Goal: Information Seeking & Learning: Learn about a topic

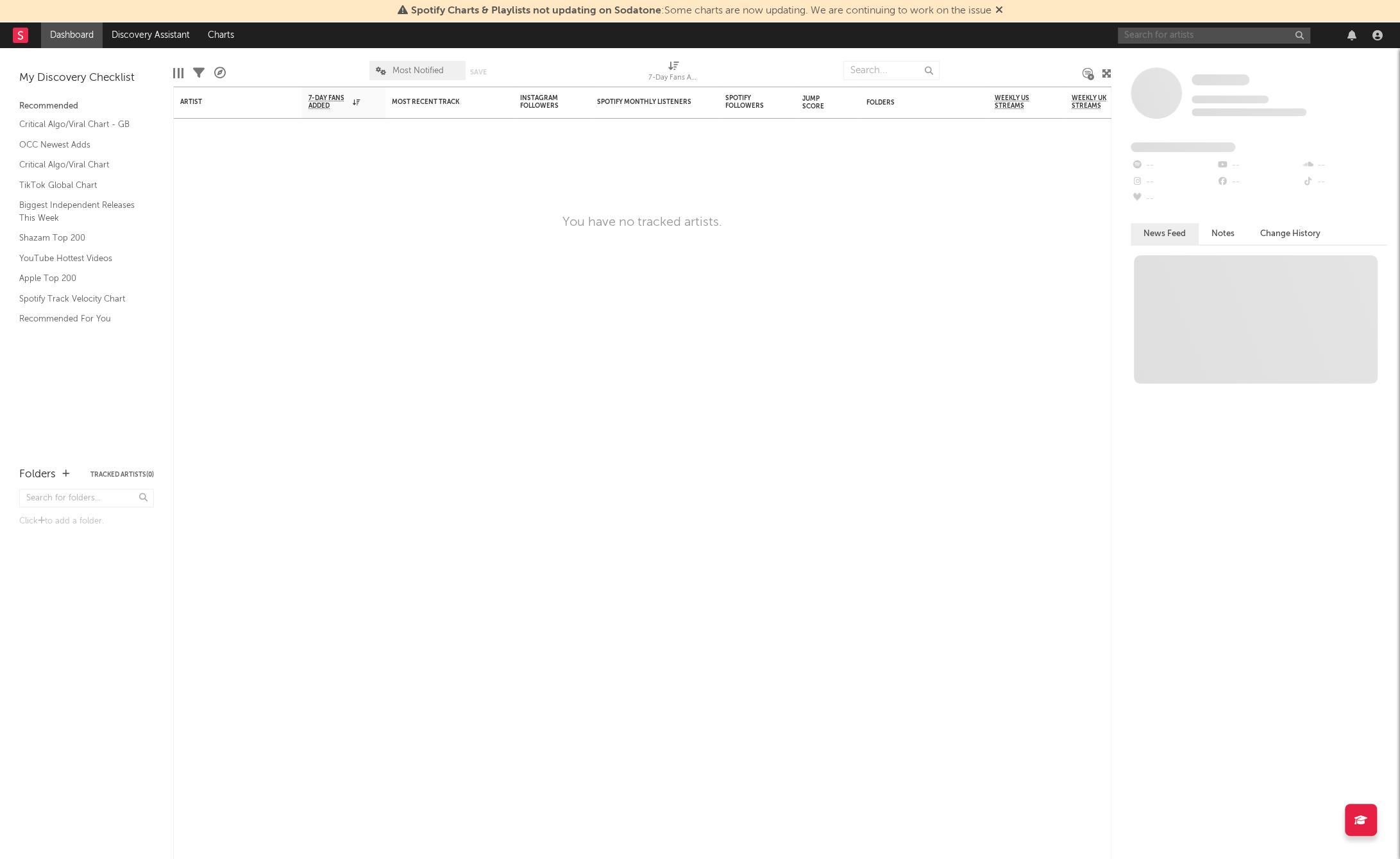
click at [1171, 34] on input "text" at bounding box center [1215, 35] width 193 height 16
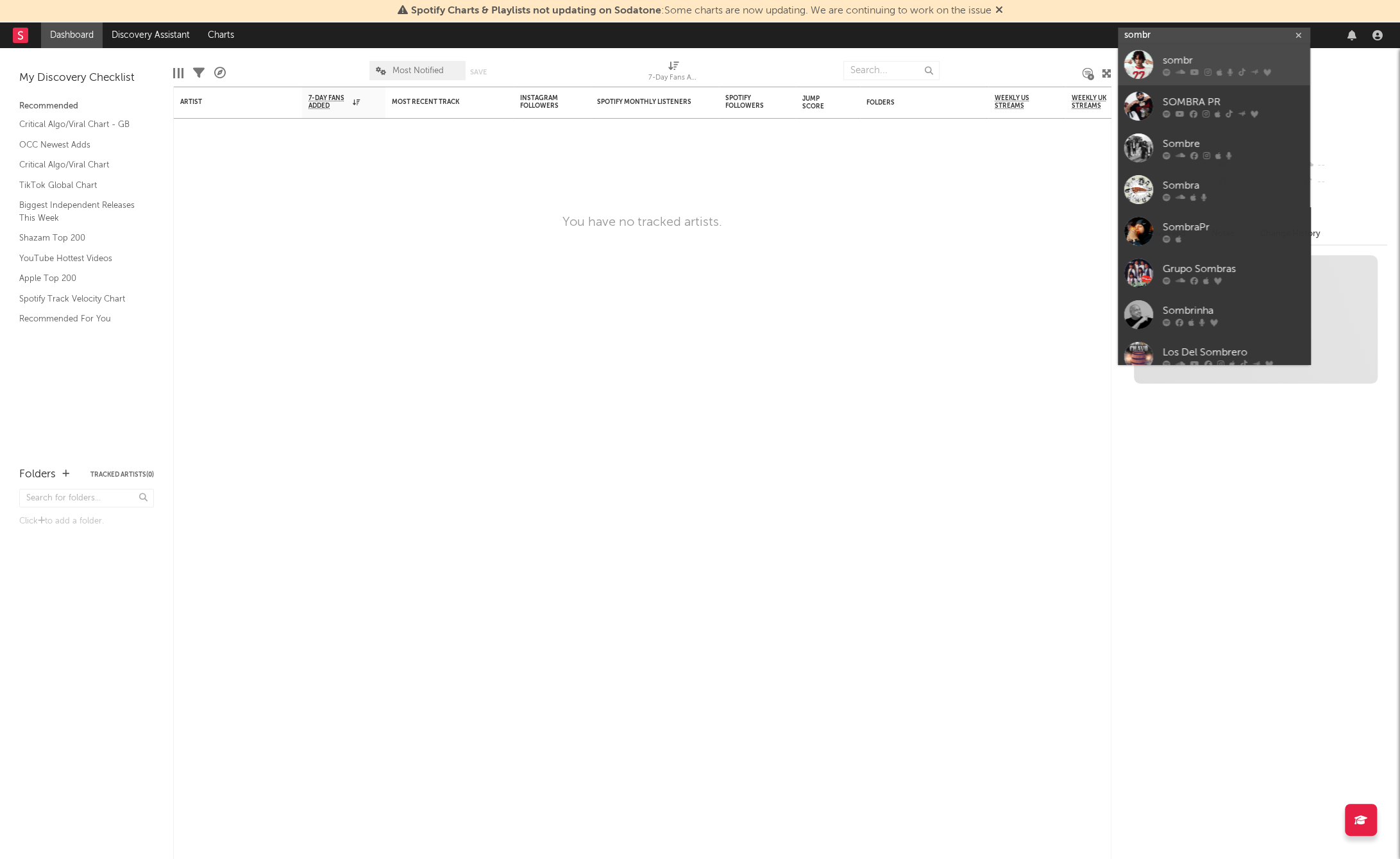
type input "sombr"
click at [1139, 67] on div at bounding box center [1139, 65] width 29 height 29
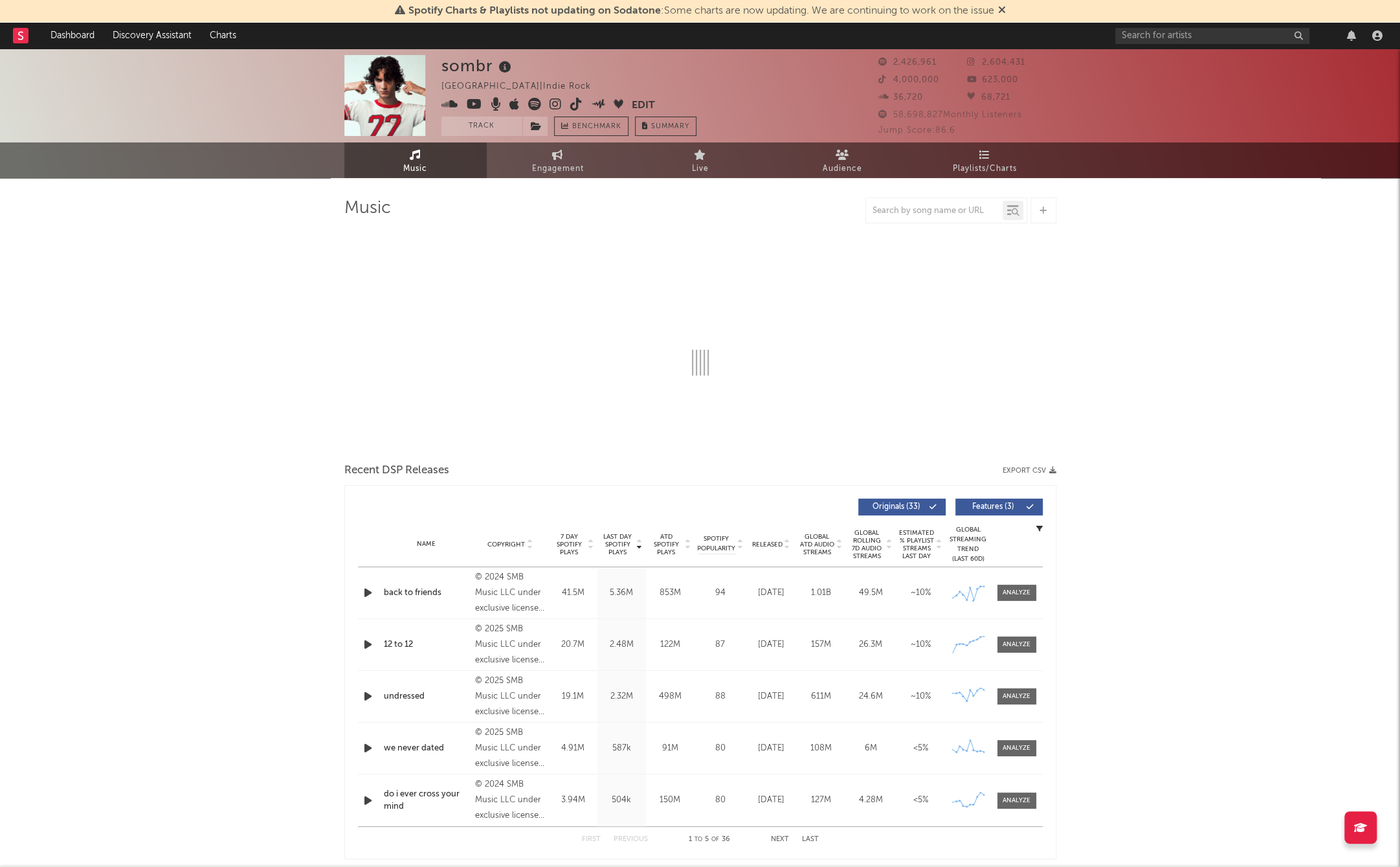
select select "6m"
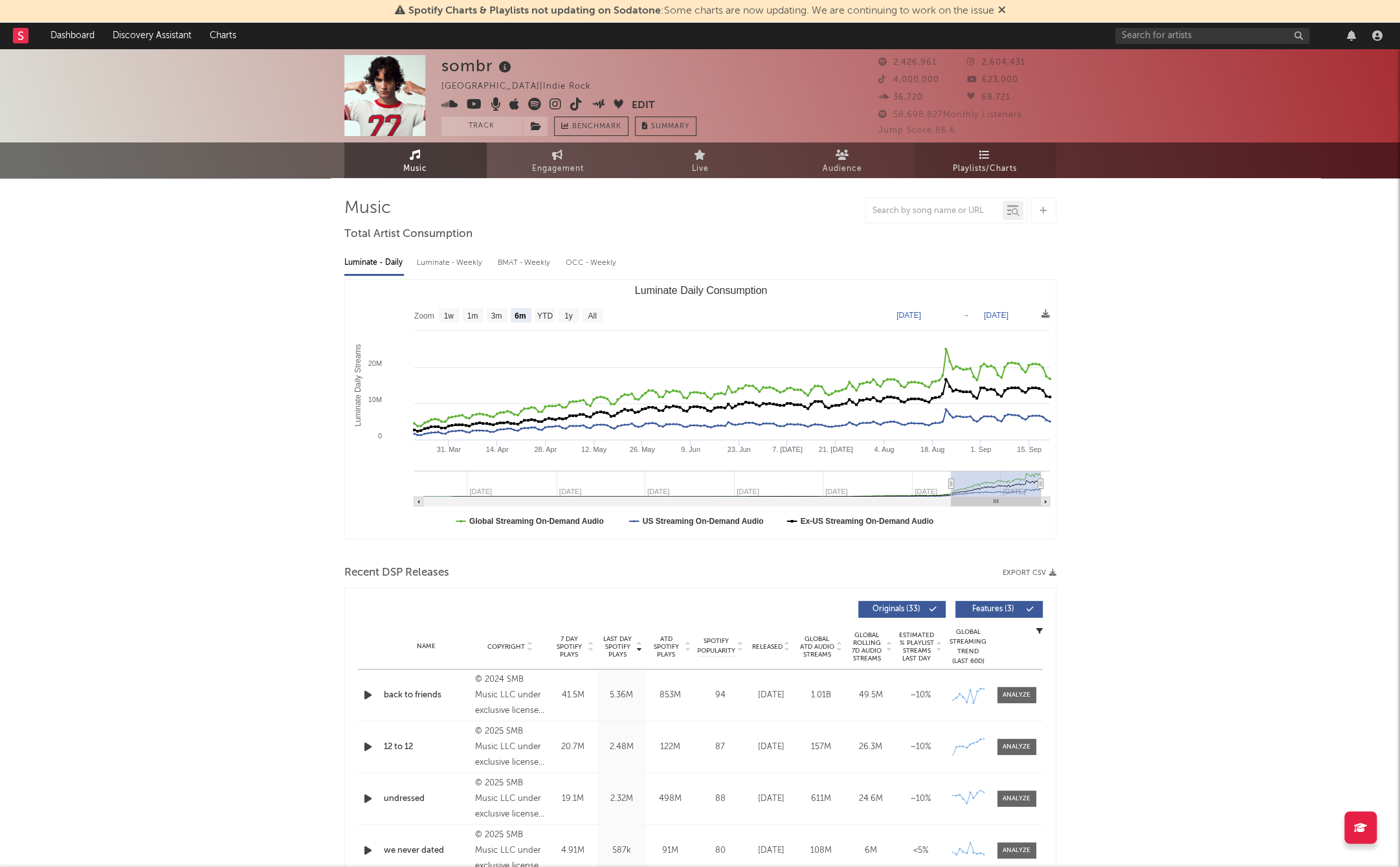
click at [945, 175] on link "Playlists/Charts" at bounding box center [985, 159] width 142 height 35
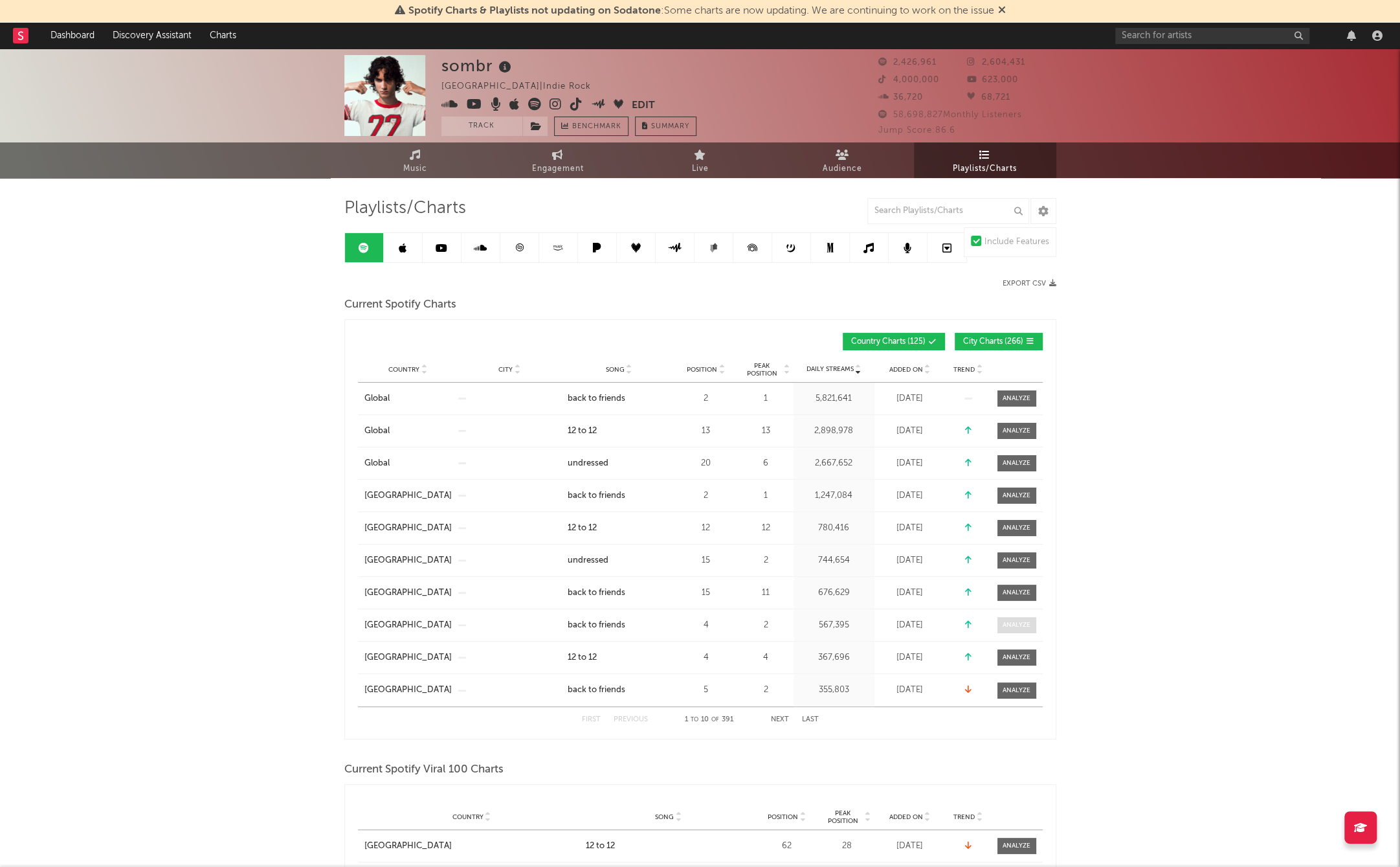
click at [1025, 623] on div at bounding box center [1017, 624] width 28 height 9
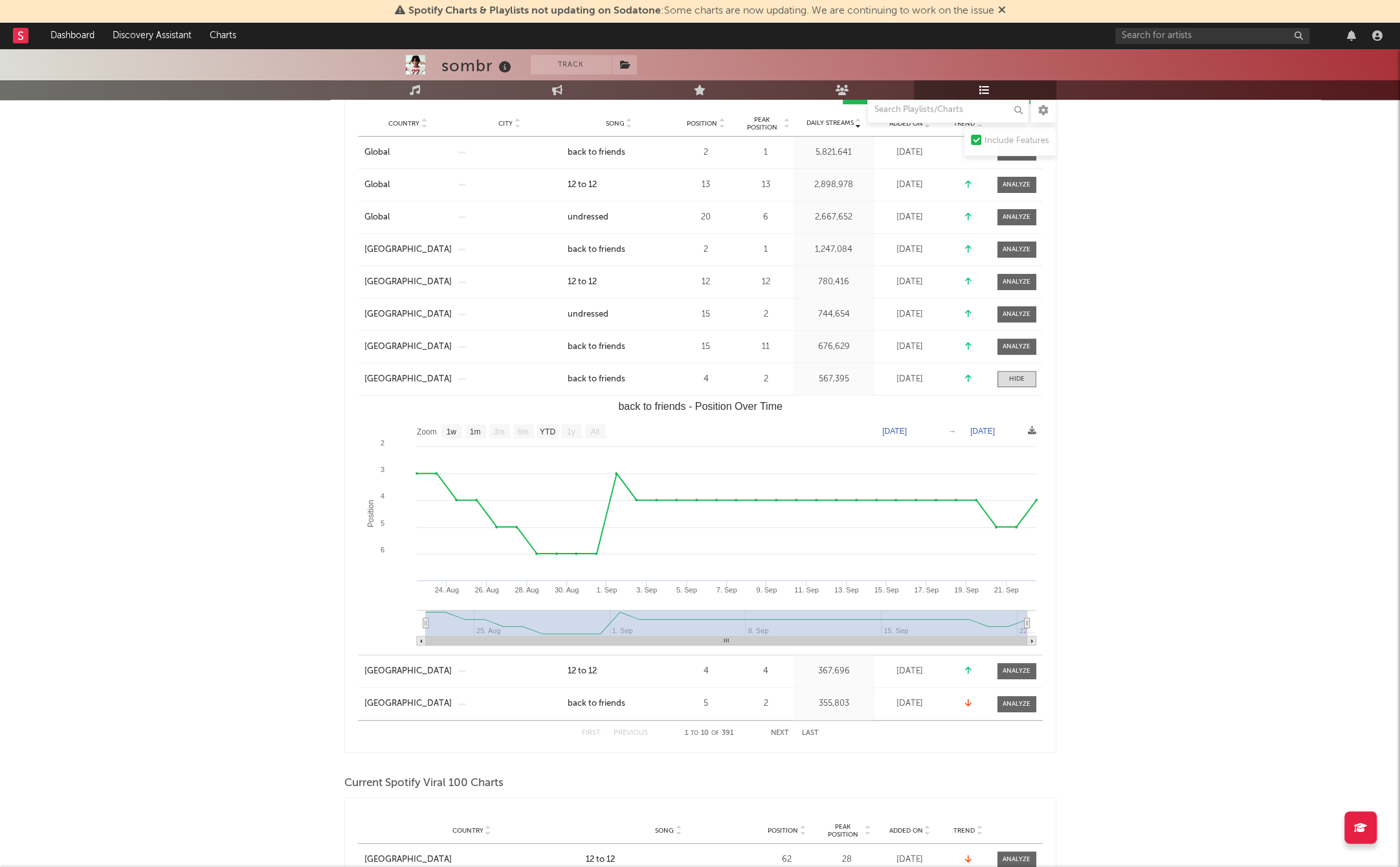
scroll to position [257, 0]
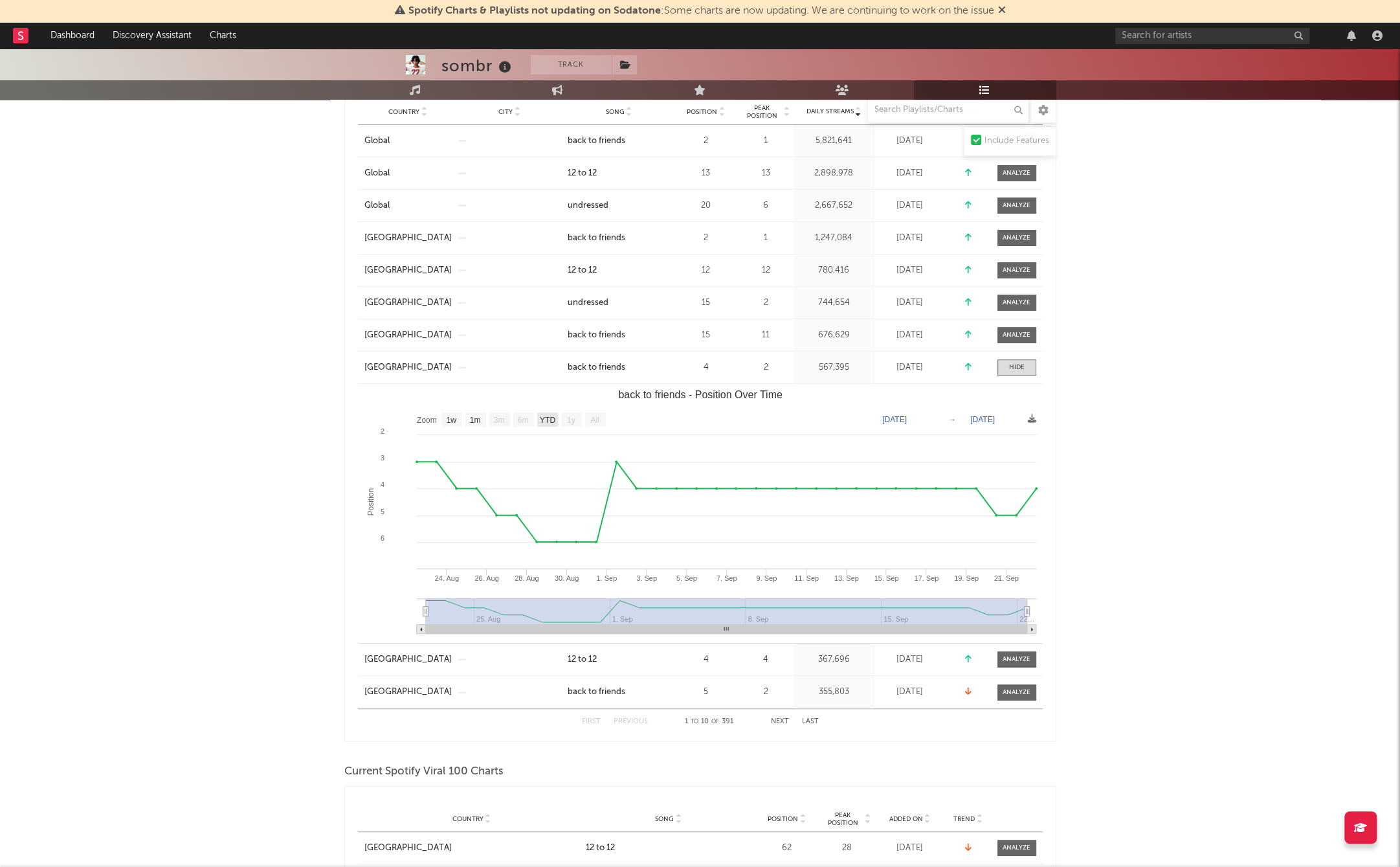
click at [550, 416] on text "YTD" at bounding box center [547, 420] width 15 height 9
click at [547, 418] on text "YTD" at bounding box center [547, 420] width 15 height 9
select select "YTD"
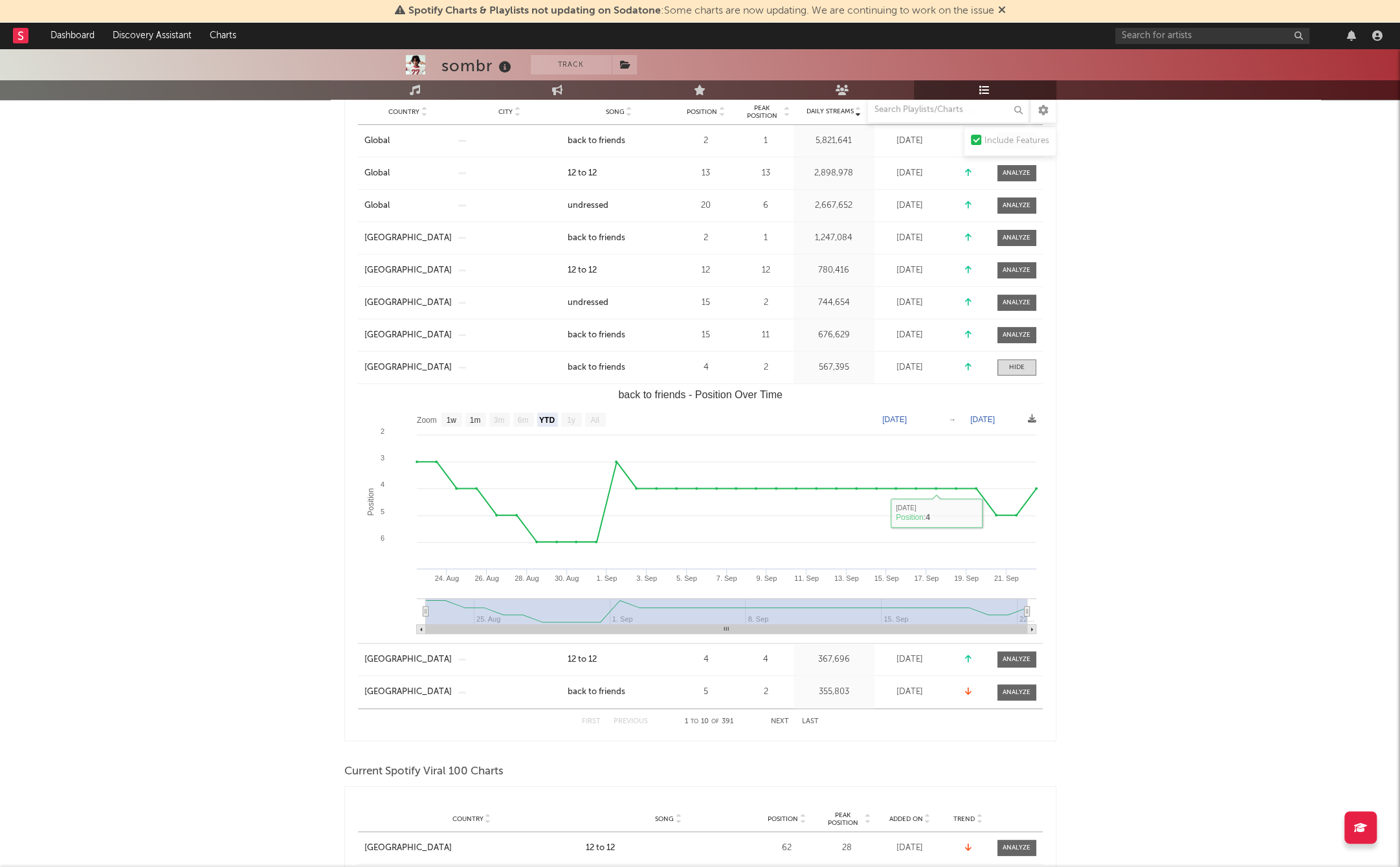
click at [907, 418] on text "[DATE]" at bounding box center [895, 419] width 25 height 9
click at [933, 418] on input "[DATE]" at bounding box center [904, 419] width 60 height 13
click at [625, 628] on rect "back to friends - Position Over Time" at bounding box center [727, 629] width 601 height 9
click at [614, 618] on rect "back to friends - Position Over Time" at bounding box center [727, 611] width 601 height 26
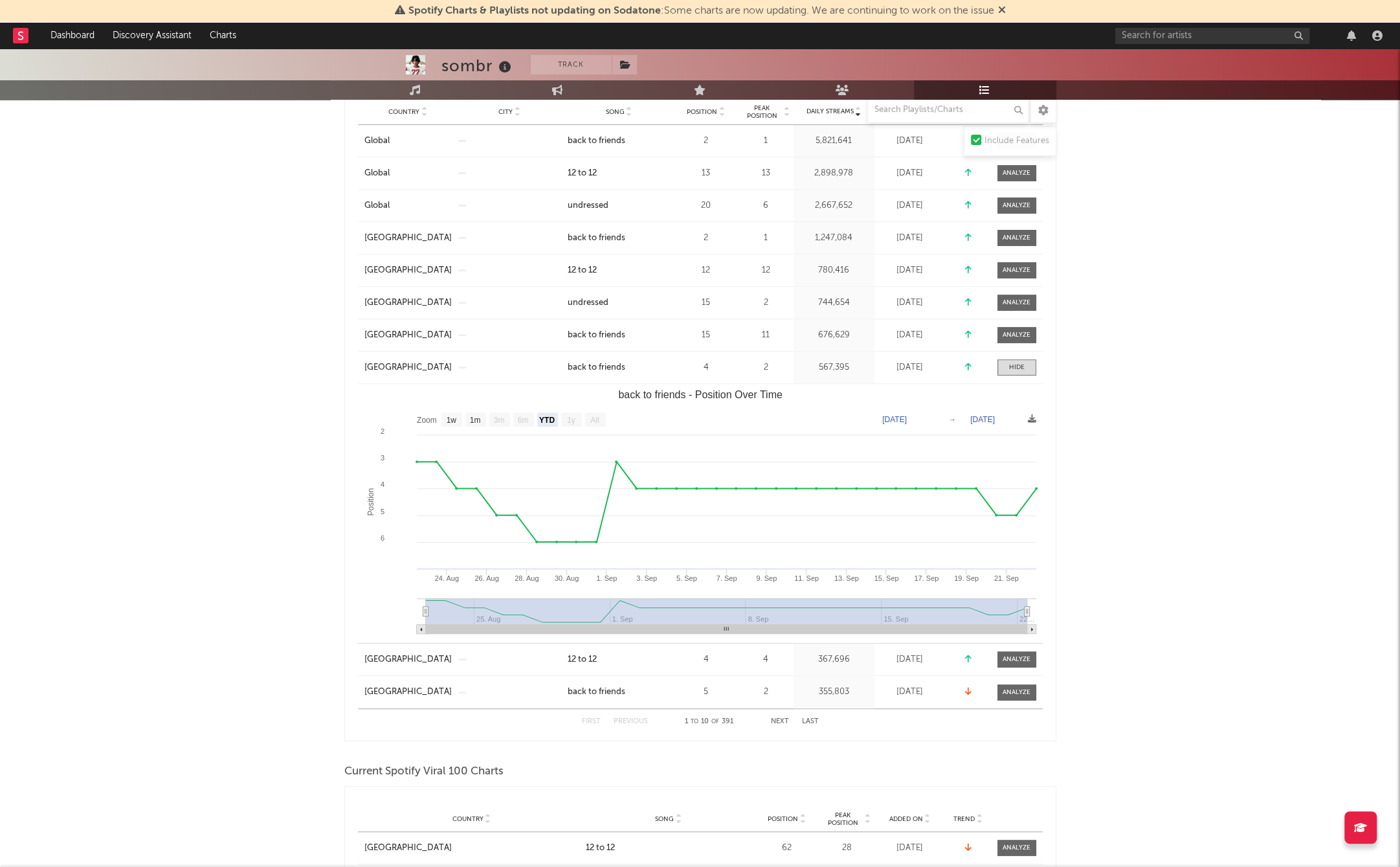
drag, startPoint x: 585, startPoint y: 614, endPoint x: 626, endPoint y: 608, distance: 41.4
click at [626, 608] on rect "back to friends - Position Over Time" at bounding box center [727, 611] width 601 height 26
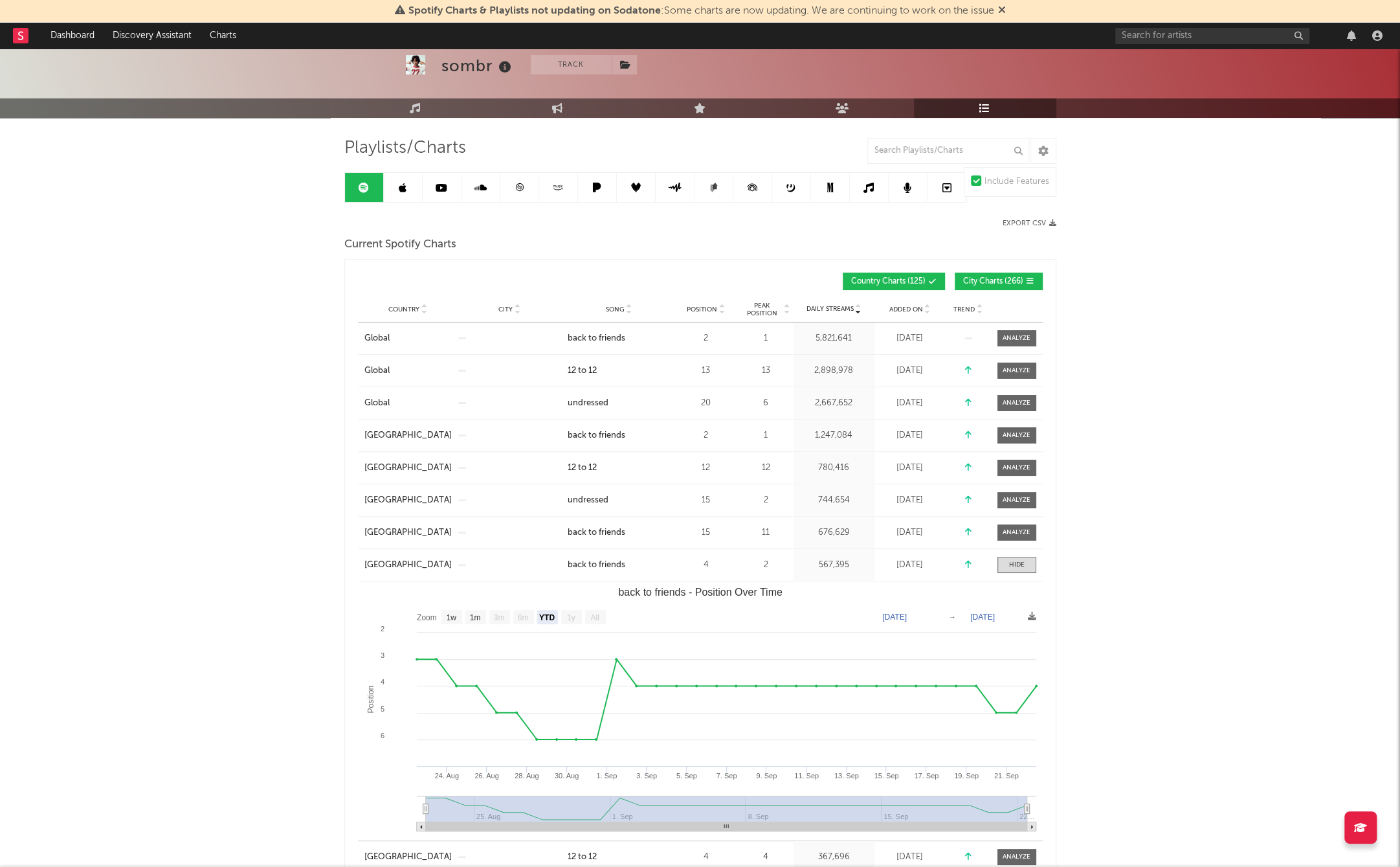
scroll to position [54, 0]
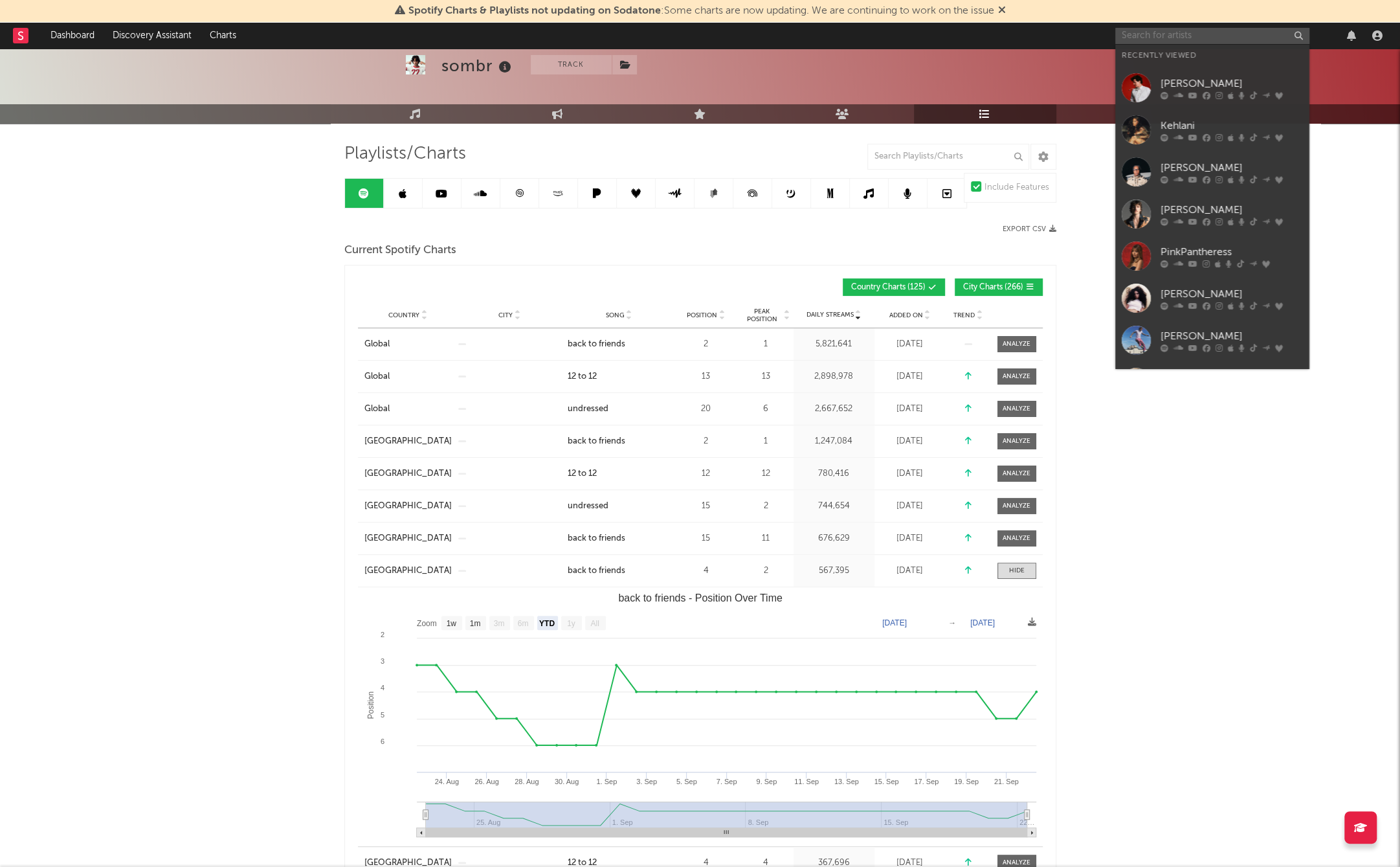
click at [1133, 37] on input "text" at bounding box center [1212, 35] width 195 height 16
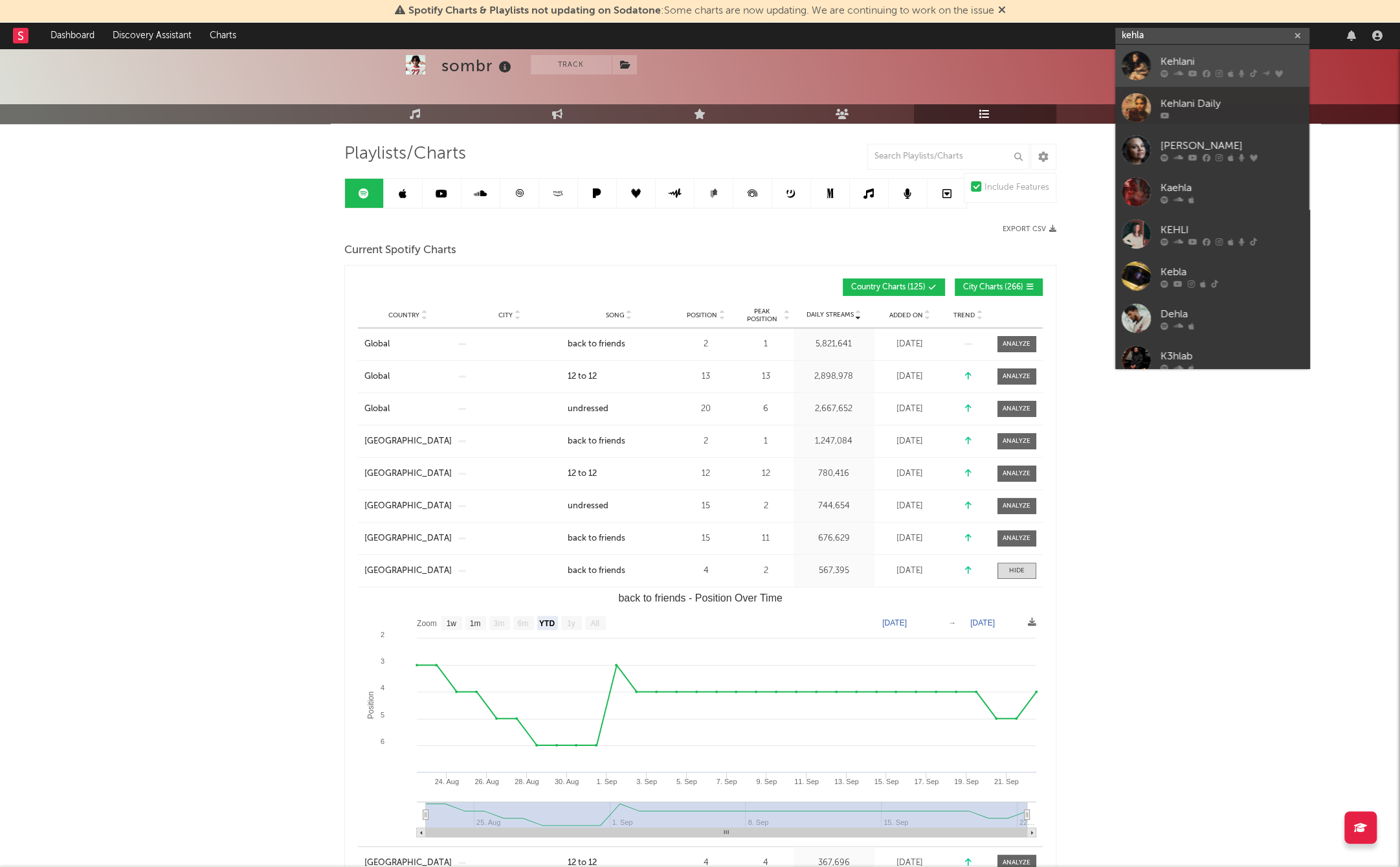
type input "kehla"
click at [1135, 65] on div at bounding box center [1137, 65] width 29 height 29
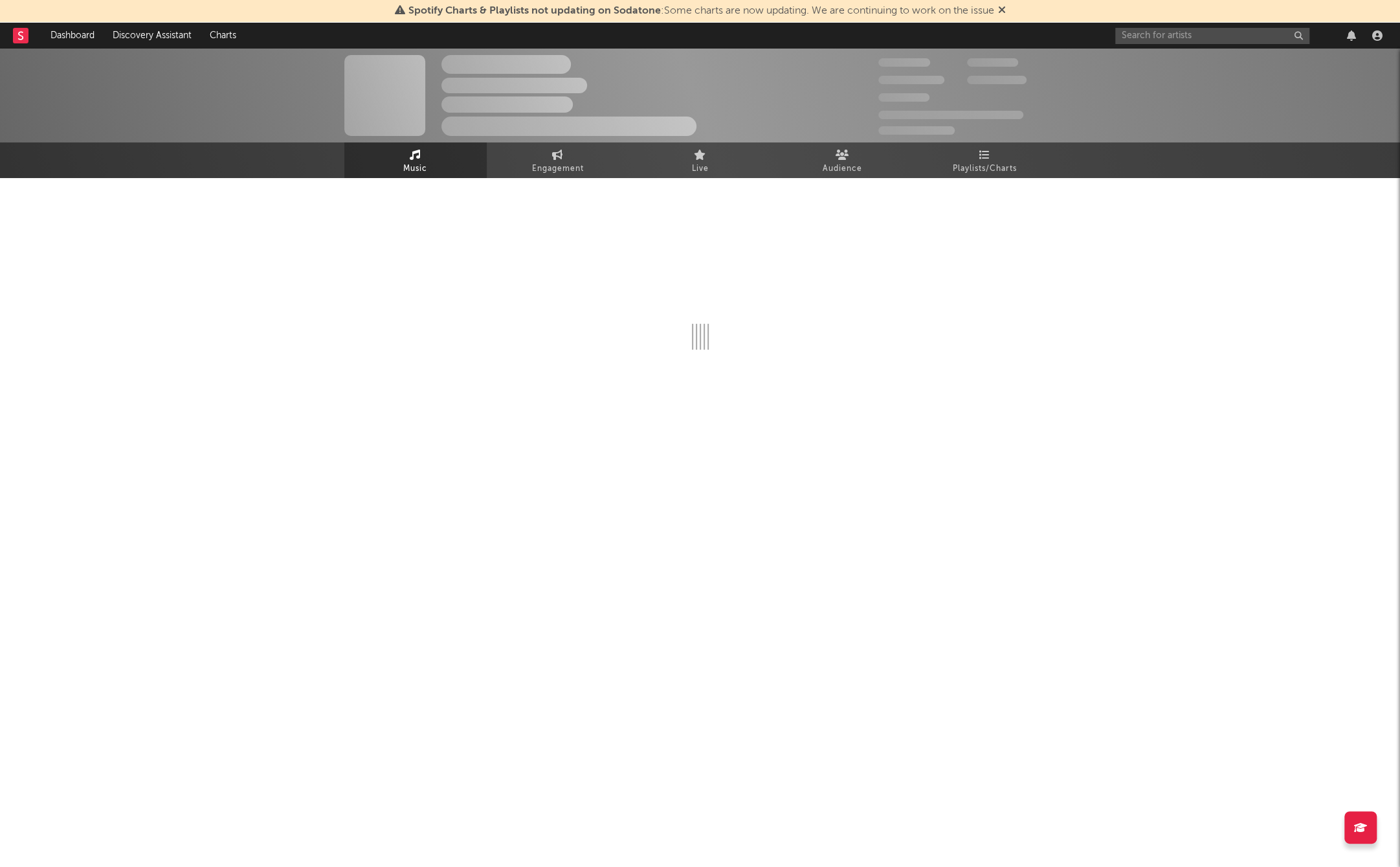
select select "6m"
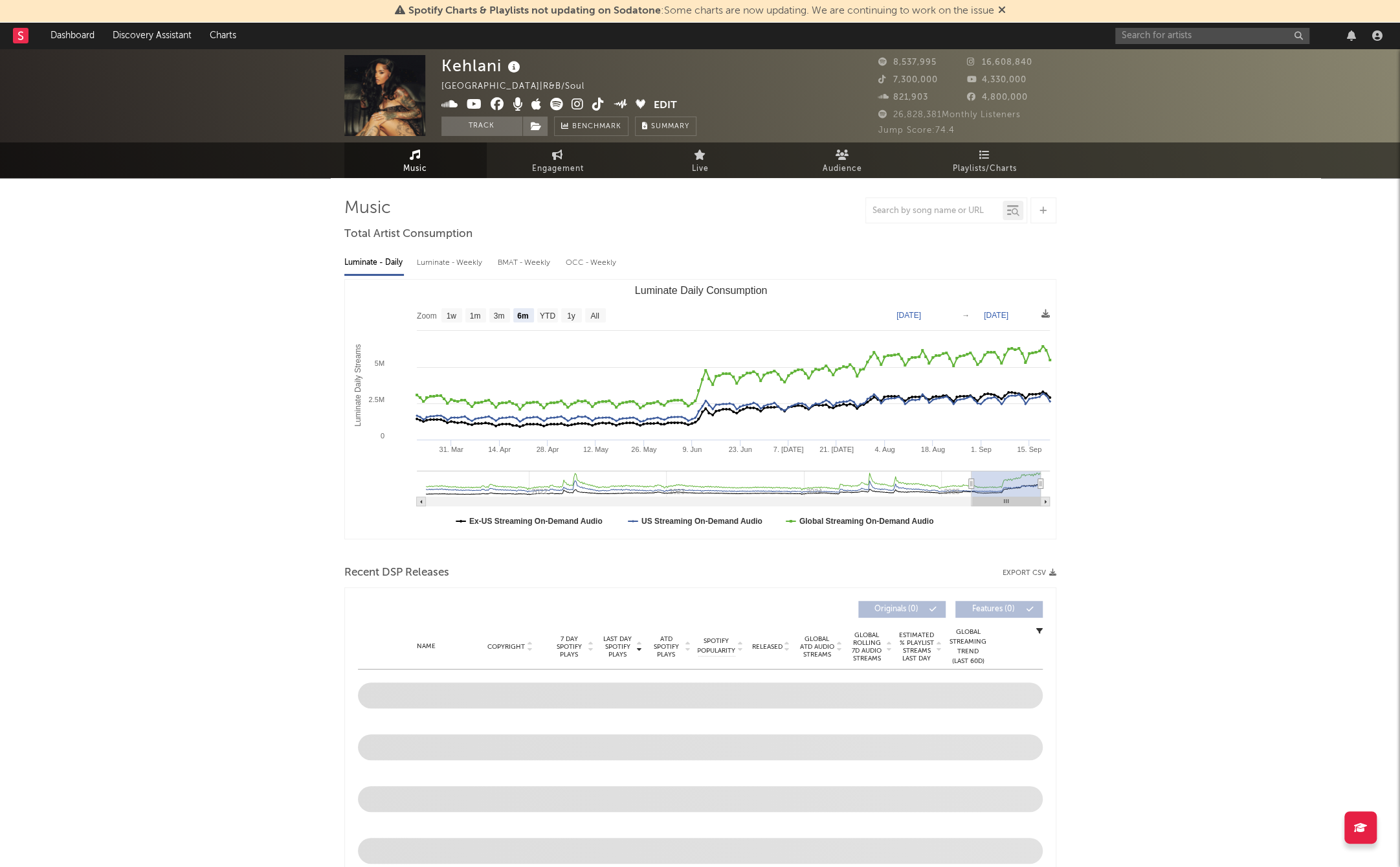
select select "6m"
